Goal: Task Accomplishment & Management: Manage account settings

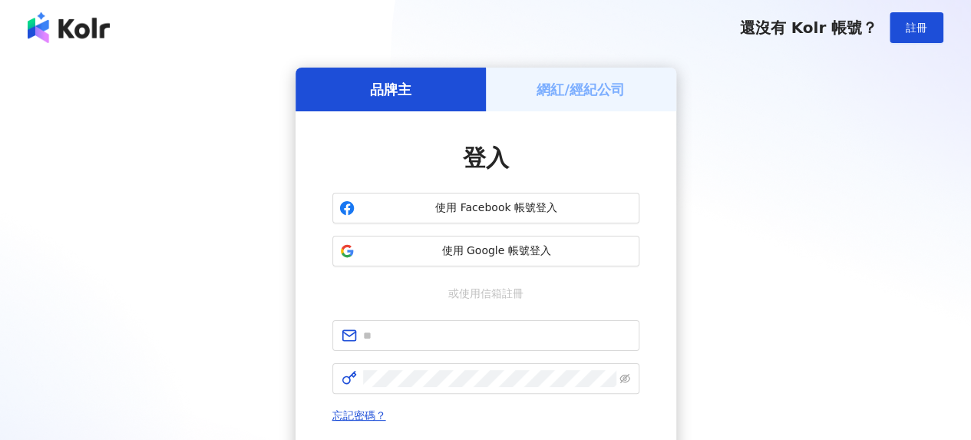
click at [550, 91] on h5 "網紅/經紀公司" at bounding box center [581, 89] width 88 height 19
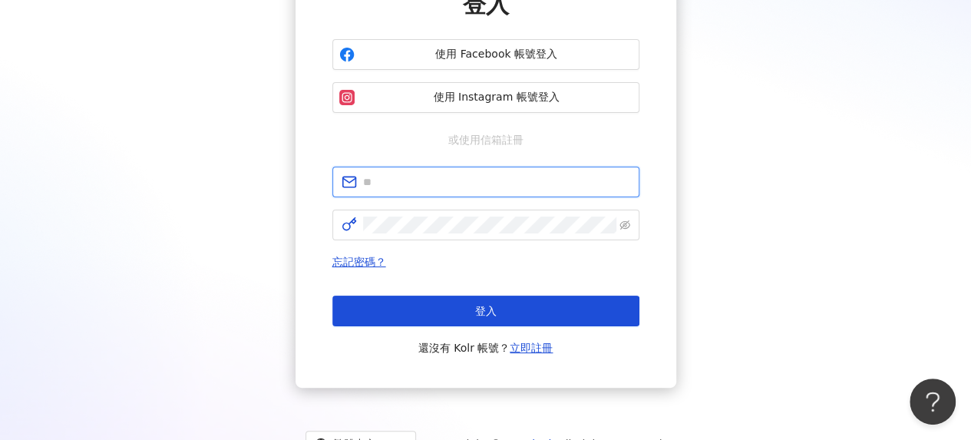
click at [427, 190] on input "text" at bounding box center [496, 182] width 267 height 17
type input "**********"
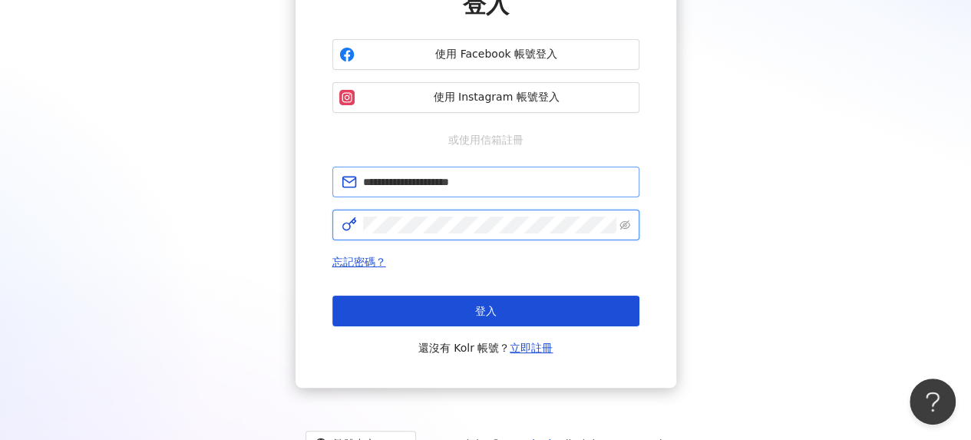
click button "登入" at bounding box center [485, 311] width 307 height 31
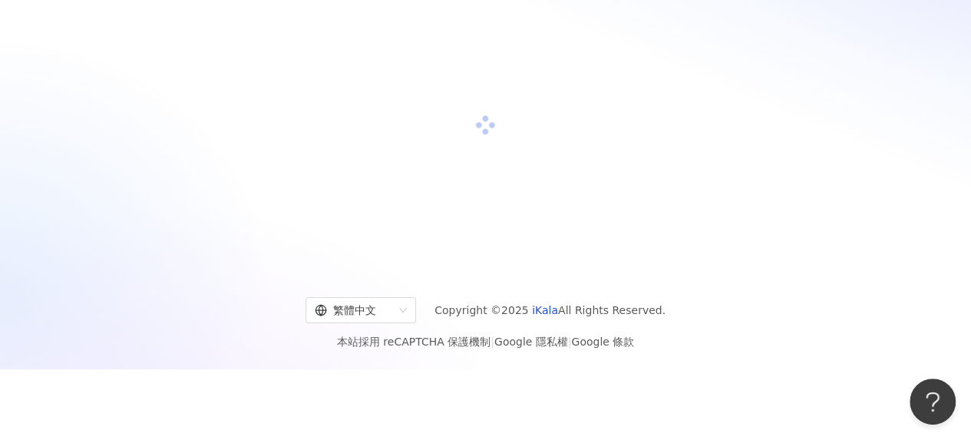
scroll to position [154, 0]
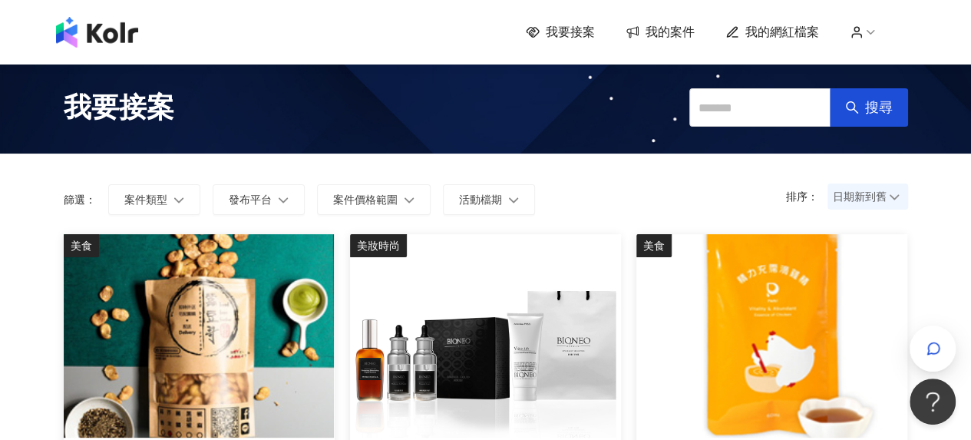
click at [779, 31] on span "我的網紅檔案" at bounding box center [783, 32] width 74 height 17
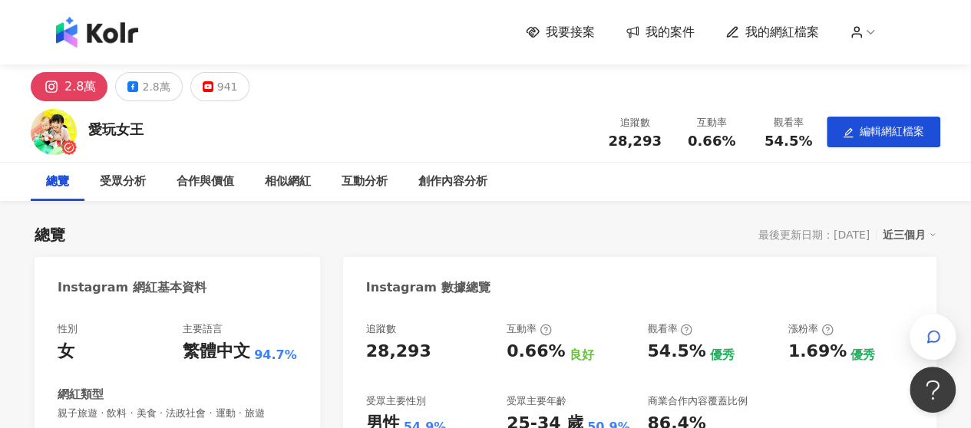
click at [122, 39] on img at bounding box center [97, 32] width 82 height 31
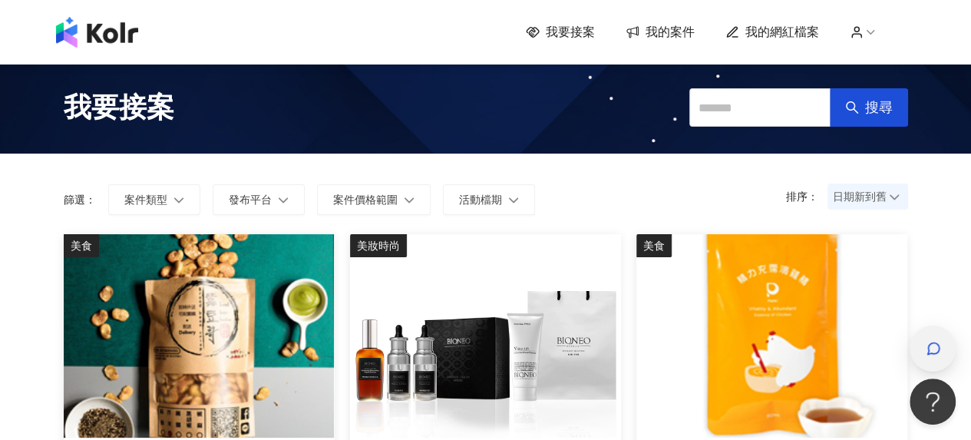
click at [923, 346] on div "button" at bounding box center [933, 349] width 20 height 35
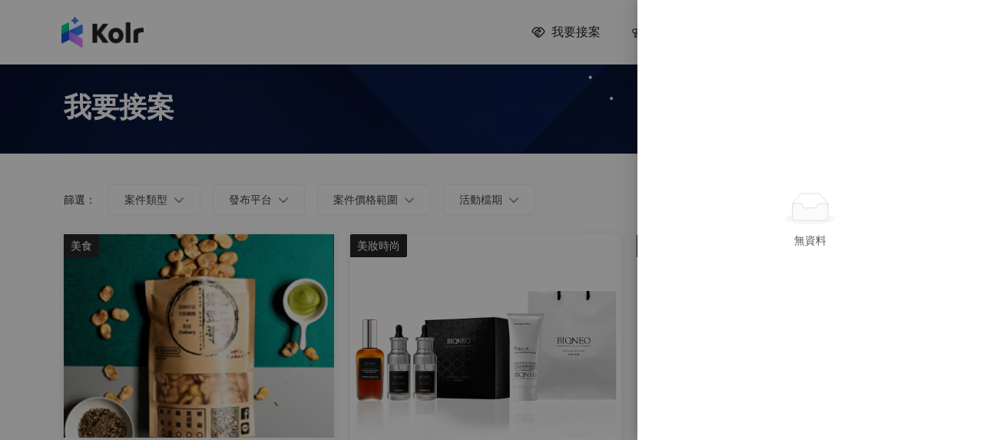
click at [521, 41] on div at bounding box center [491, 220] width 983 height 440
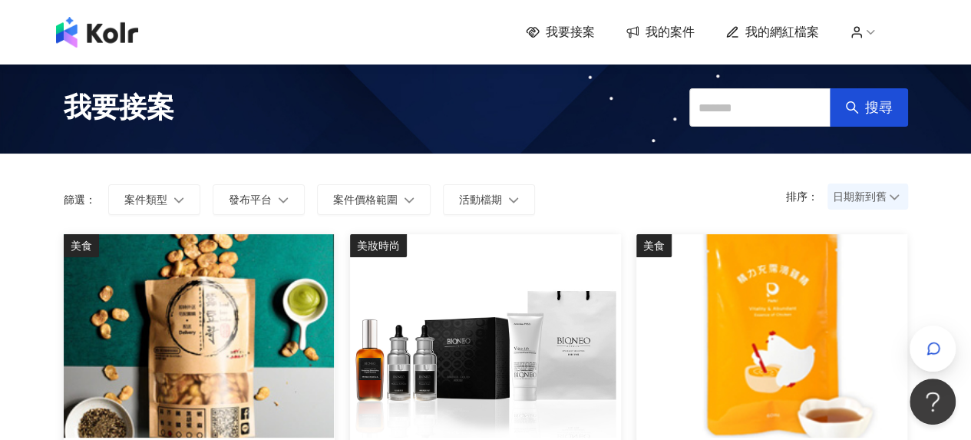
click at [651, 35] on span "我的案件" at bounding box center [670, 32] width 49 height 17
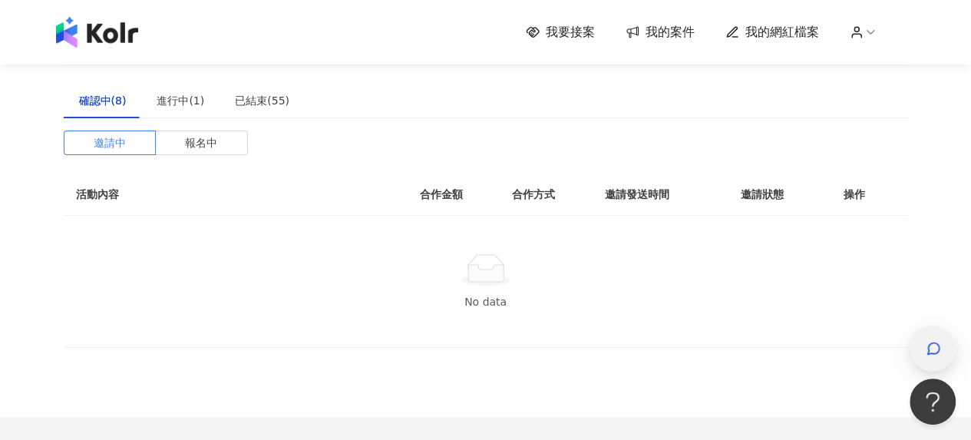
click at [941, 339] on div "button" at bounding box center [933, 349] width 20 height 35
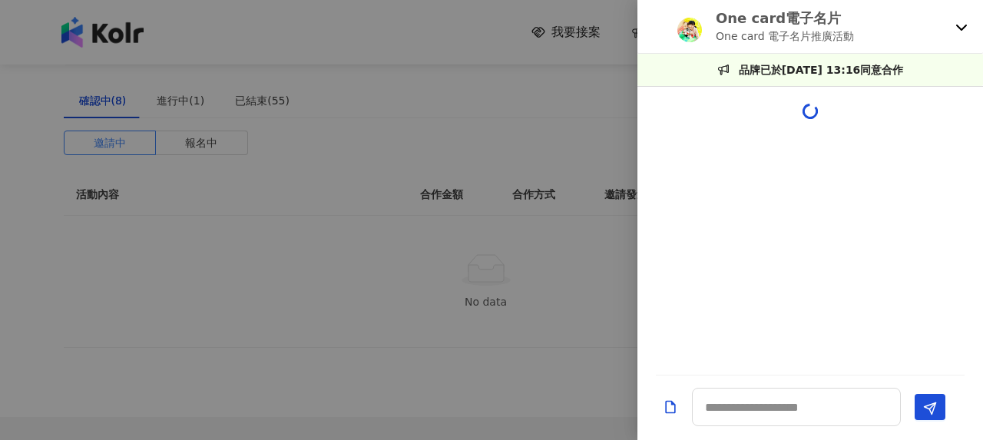
scroll to position [1620, 0]
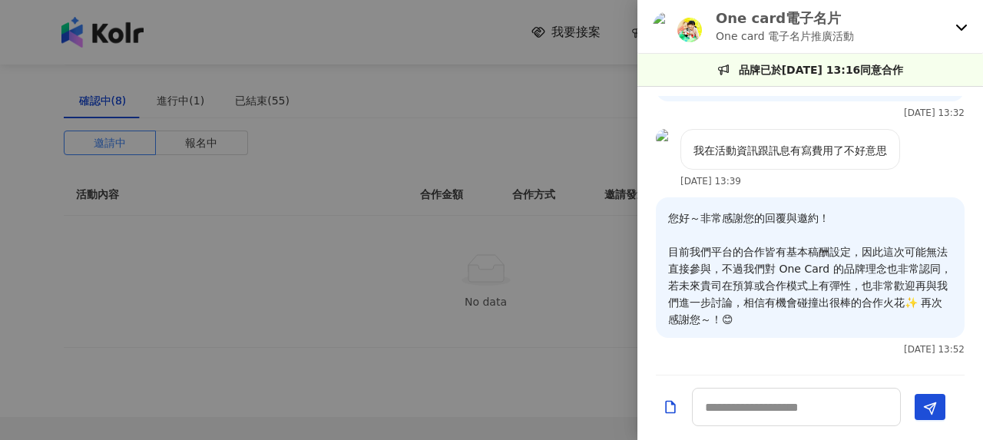
click at [954, 27] on div "One card電子名片 One card 電子名片推廣活動" at bounding box center [810, 27] width 346 height 54
